Goal: Task Accomplishment & Management: Manage account settings

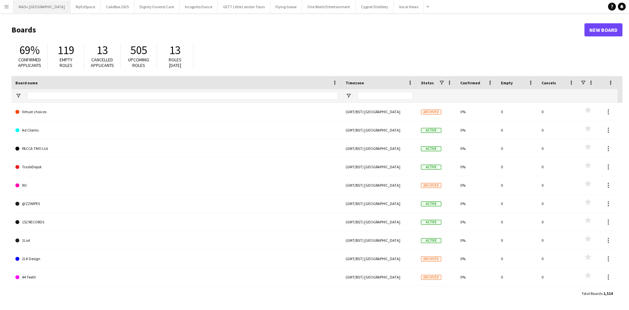
type input "**********"
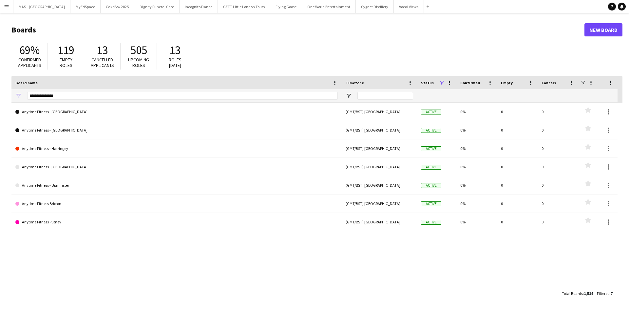
click at [6, 7] on app-icon "Menu" at bounding box center [6, 6] width 5 height 5
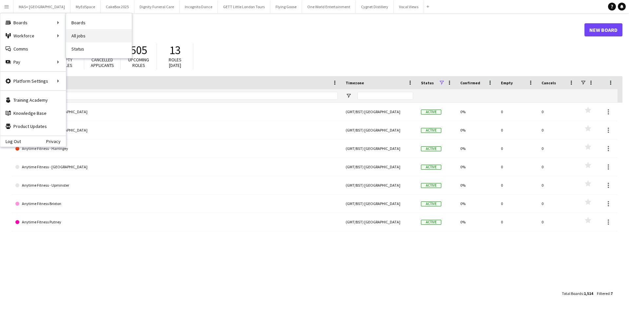
click at [87, 32] on link "All jobs" at bounding box center [99, 35] width 66 height 13
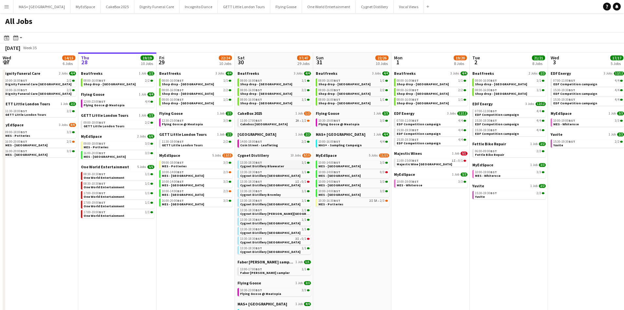
scroll to position [33, 0]
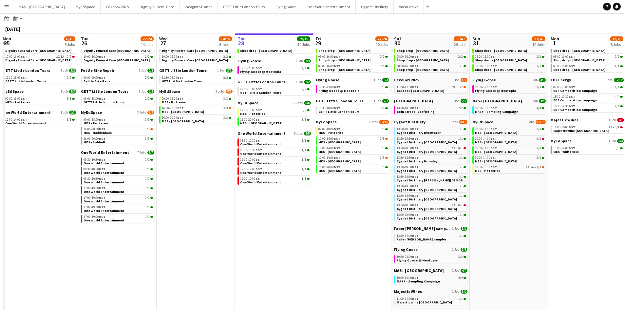
click at [456, 208] on app-all-jobs "All Jobs Date picker AUG 2025 AUG 2025 Monday M Tuesday T Wednesday W Thursday …" at bounding box center [312, 229] width 624 height 499
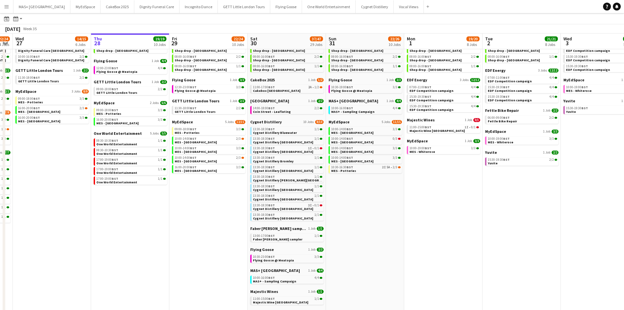
scroll to position [0, 324]
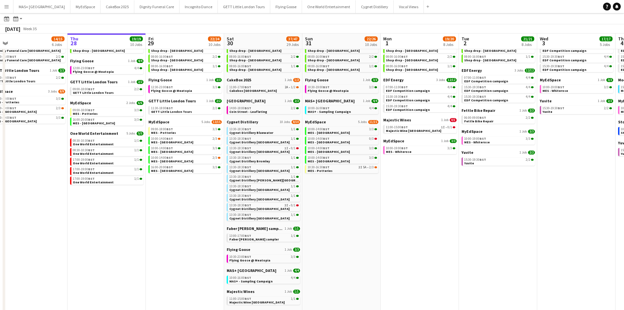
drag, startPoint x: 412, startPoint y: 241, endPoint x: 151, endPoint y: 228, distance: 261.4
click at [151, 228] on app-calendar-viewport "Sat 23 52/52 24 Jobs Sun 24 26/26 7 Jobs Mon 25 8/10 5 Jobs Tue 26 22/24 14 Job…" at bounding box center [312, 239] width 624 height 480
click at [241, 89] on span "Cakebox [GEOGRAPHIC_DATA]" at bounding box center [253, 90] width 48 height 4
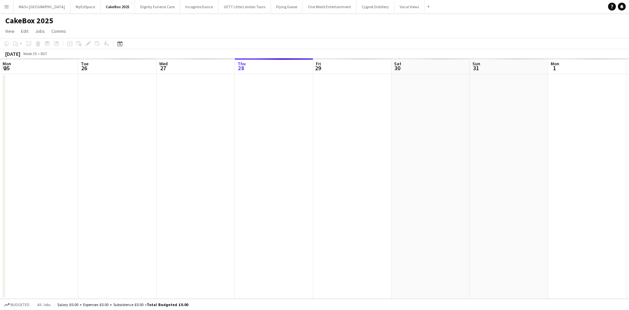
scroll to position [0, 225]
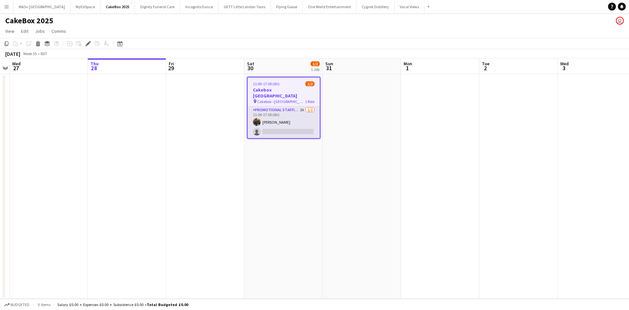
click at [288, 113] on app-card-role "Promotional Staffing (Brand Ambassadors) 2A 1/2 11:00-17:00 (6h) Martin Brady s…" at bounding box center [284, 122] width 72 height 32
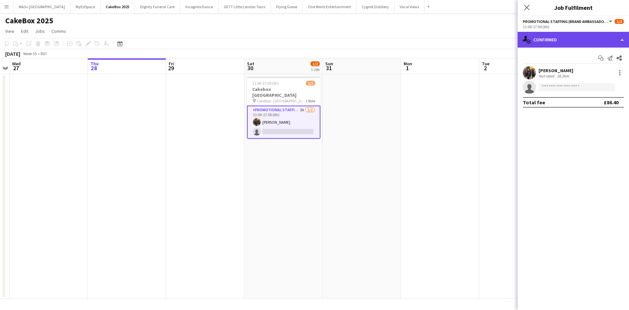
click at [561, 33] on div "single-neutral-actions-check-2 Confirmed" at bounding box center [573, 40] width 111 height 16
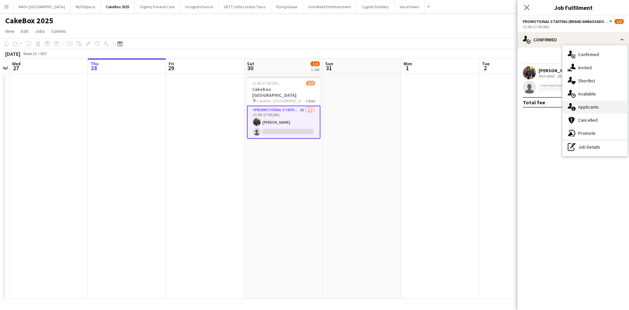
click at [589, 110] on div "single-neutral-actions-information Applicants" at bounding box center [595, 106] width 65 height 13
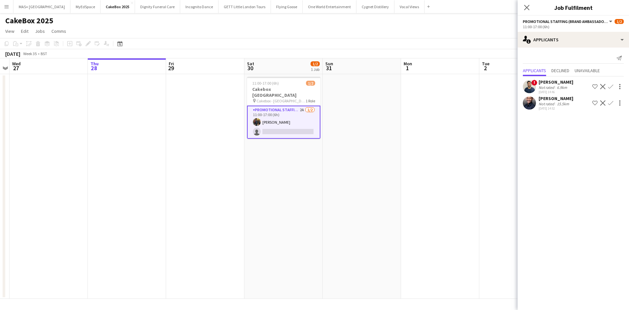
click at [560, 104] on div "15.5km" at bounding box center [563, 103] width 15 height 5
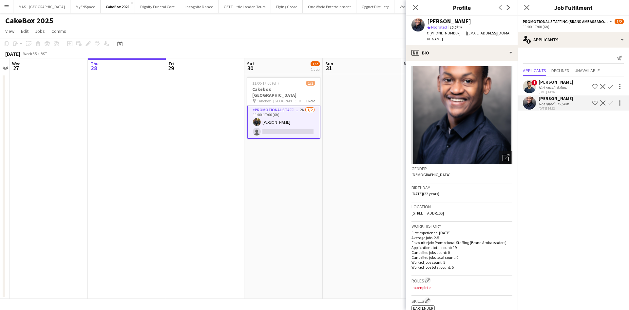
click at [611, 100] on button "Confirm" at bounding box center [611, 103] width 8 height 8
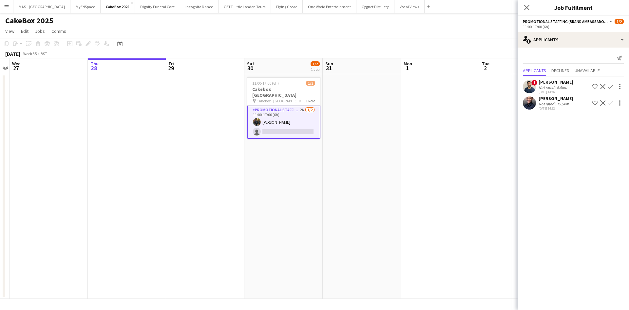
click at [612, 103] on app-icon "Confirm" at bounding box center [610, 102] width 5 height 5
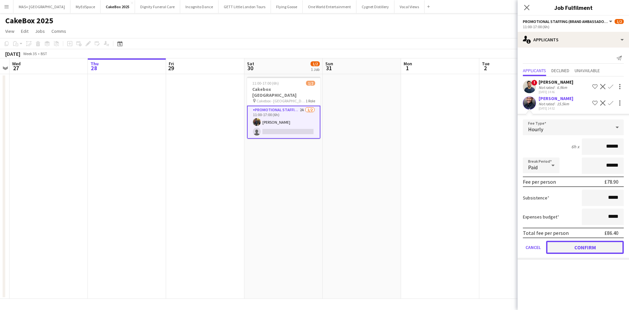
click at [578, 247] on button "Confirm" at bounding box center [585, 246] width 78 height 13
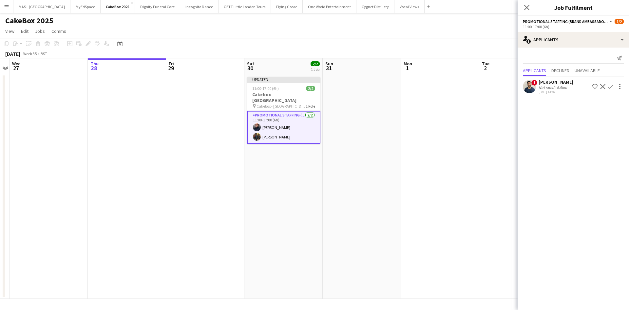
click at [391, 188] on app-date-cell at bounding box center [362, 186] width 78 height 224
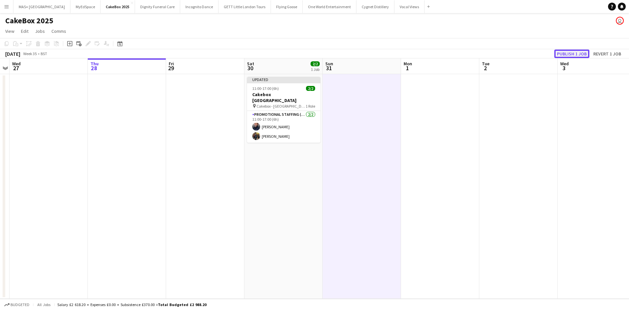
click at [569, 51] on button "Publish 1 job" at bounding box center [571, 53] width 35 height 9
